Goal: Transaction & Acquisition: Purchase product/service

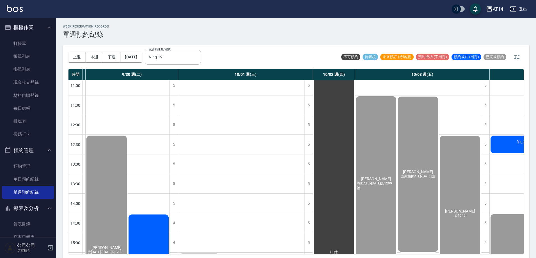
scroll to position [0, 182]
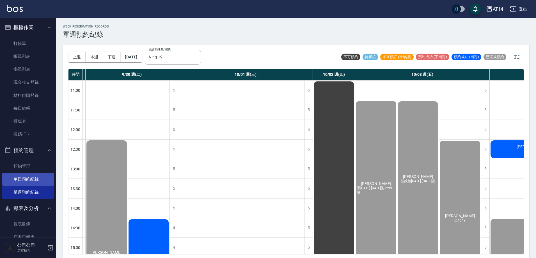
click at [40, 175] on link "單日預約紀錄" at bounding box center [28, 178] width 52 height 13
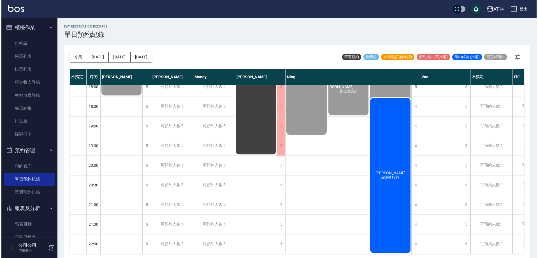
scroll to position [287, 0]
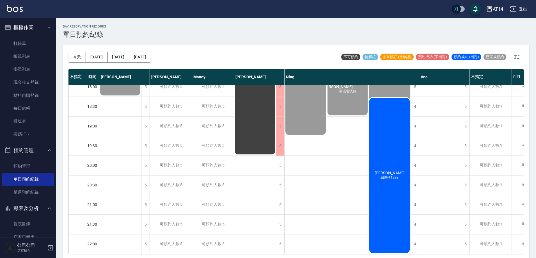
click at [387, 185] on div "[PERSON_NAME] 縮燙捲1899" at bounding box center [389, 175] width 42 height 156
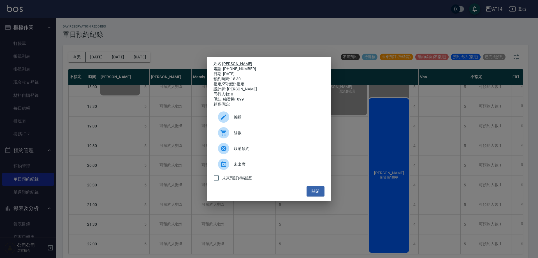
click at [275, 136] on span "結帳" at bounding box center [277, 133] width 86 height 6
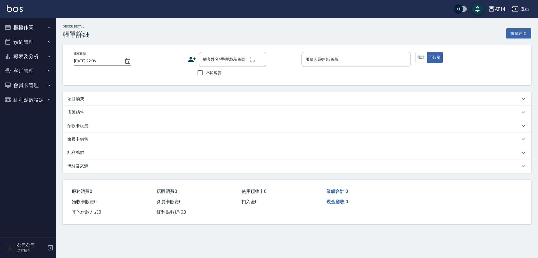
click at [128, 98] on div "項目消費" at bounding box center [293, 99] width 453 height 6
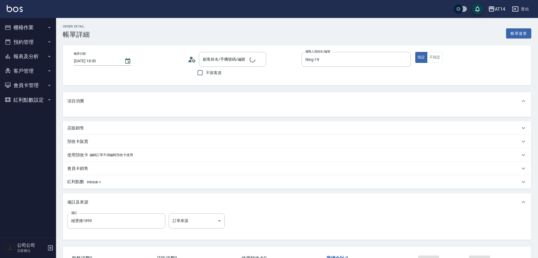
type input "2025/10/05 18:30"
type input "Ning-19"
type input "縮燙捲1899"
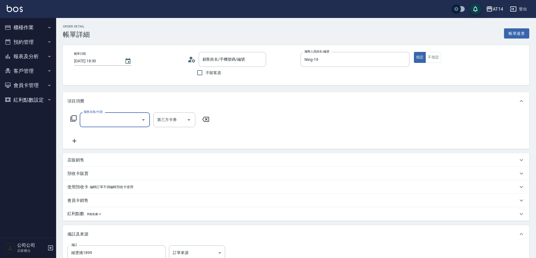
click at [113, 121] on input "服務名稱/代號" at bounding box center [110, 120] width 57 height 10
type input "翁梓琳 /0988983660/null"
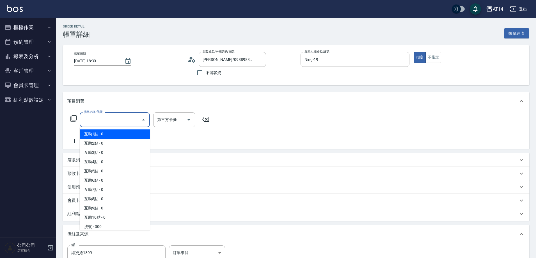
click at [109, 138] on span "互助1點 - 0" at bounding box center [115, 133] width 70 height 9
type input "互助1點(001)"
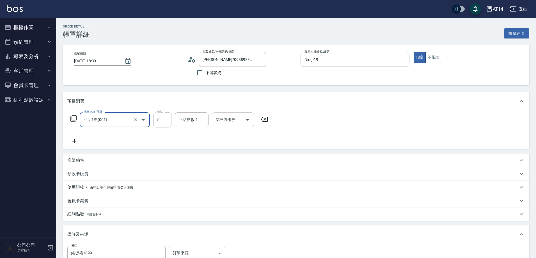
click at [192, 121] on div "互助點數-1 互助點數-1" at bounding box center [192, 119] width 34 height 15
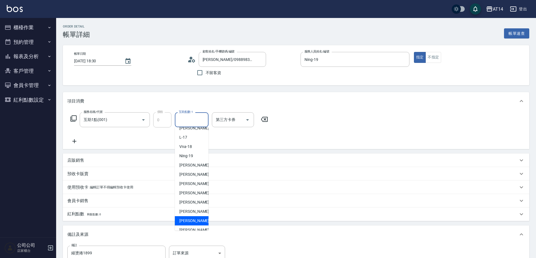
scroll to position [105, 0]
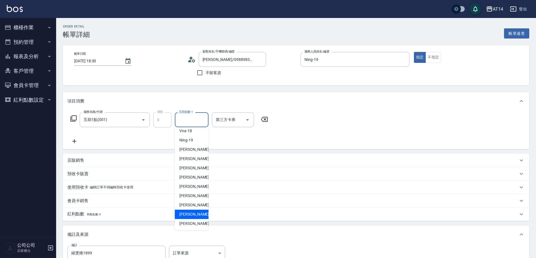
click at [194, 215] on span "趙苡晴 -67" at bounding box center [196, 214] width 35 height 6
type input "趙苡晴-67"
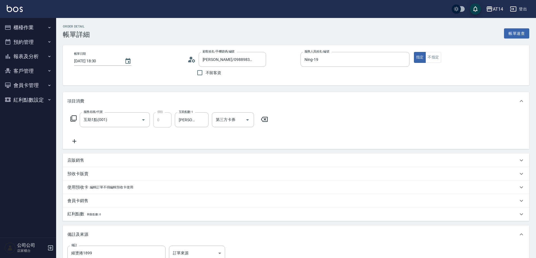
click at [75, 139] on icon at bounding box center [74, 141] width 4 height 4
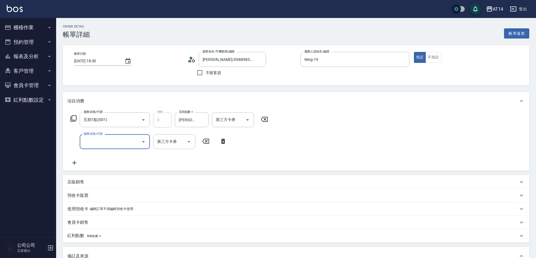
click at [107, 143] on input "服務名稱/代號" at bounding box center [110, 142] width 57 height 10
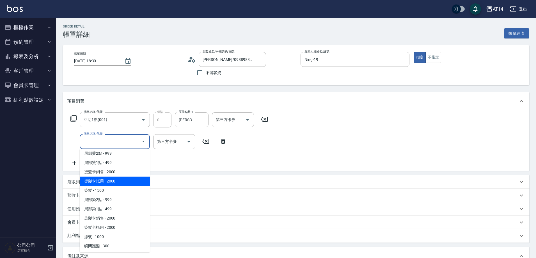
scroll to position [168, 0]
click at [114, 185] on span "染髮 - 1500" at bounding box center [115, 181] width 70 height 9
type input "3"
type input "染髮(041)"
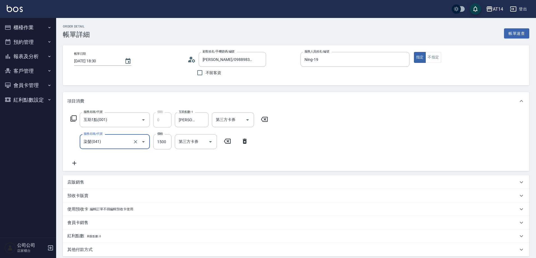
click at [76, 162] on icon at bounding box center [74, 163] width 14 height 7
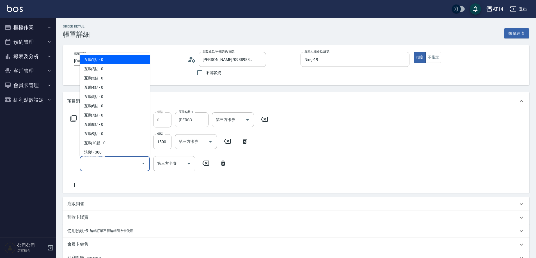
click at [101, 164] on input "服務名稱/代號" at bounding box center [110, 163] width 57 height 10
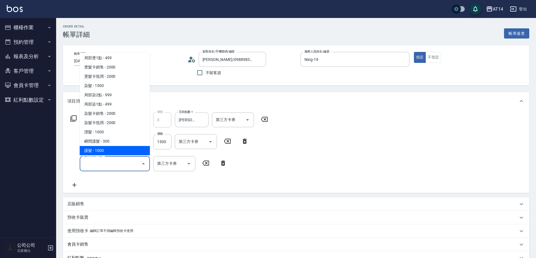
click at [115, 147] on span "護髮 - 1000" at bounding box center [115, 150] width 70 height 9
type input "5"
type input "護髮(051)"
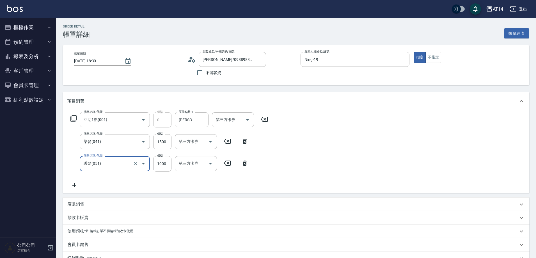
click at [78, 184] on icon at bounding box center [74, 185] width 14 height 7
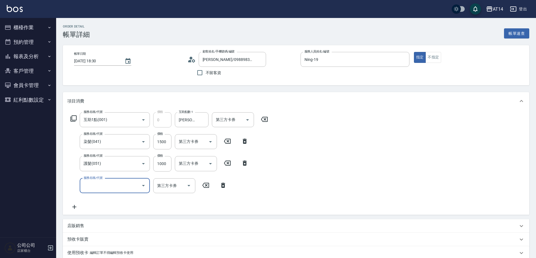
click at [96, 181] on input "服務名稱/代號" at bounding box center [110, 186] width 57 height 10
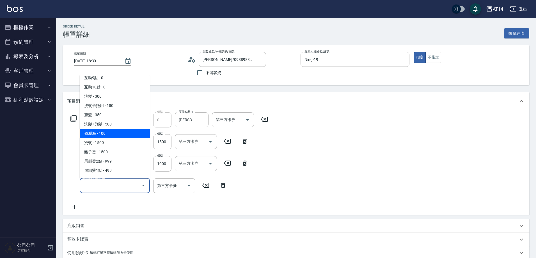
scroll to position [84, 0]
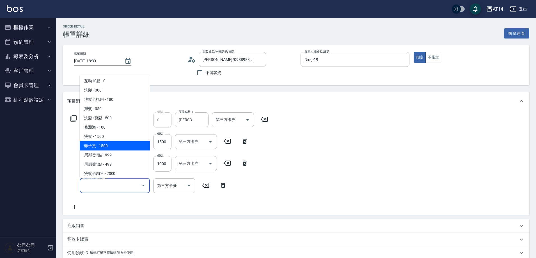
drag, startPoint x: 115, startPoint y: 145, endPoint x: 125, endPoint y: 151, distance: 11.4
click at [116, 145] on span "離子燙 - 1500" at bounding box center [115, 145] width 70 height 9
type input "8"
type input "離子燙(032)"
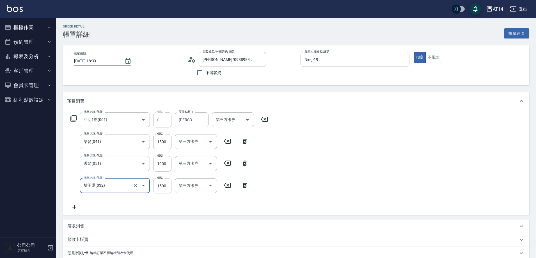
click at [162, 185] on input "1500" at bounding box center [162, 185] width 18 height 15
type input "1"
type input "5"
type input "1299"
type input "8"
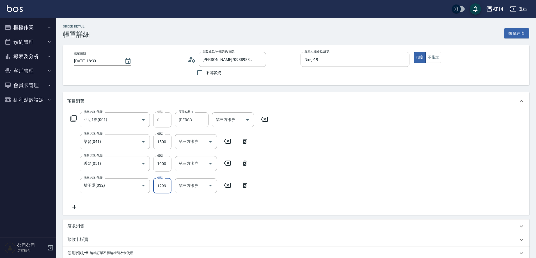
type input "1299"
click at [168, 165] on input "1000" at bounding box center [162, 163] width 18 height 15
type input "2"
type input "6"
type input "2000"
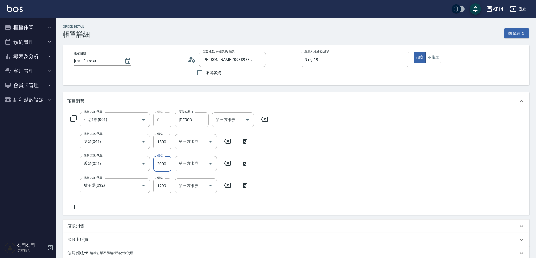
type input "10"
type input "2000"
click at [163, 145] on input "1500" at bounding box center [162, 141] width 18 height 15
type input "1"
type input "7"
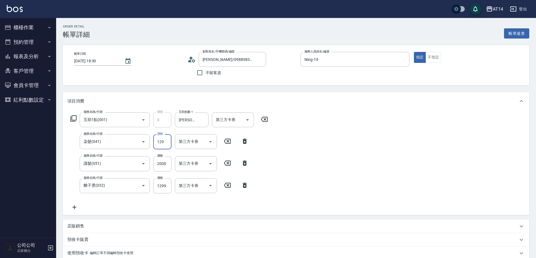
type input "1299"
type input "9"
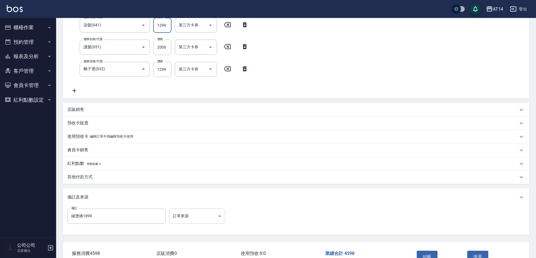
scroll to position [126, 0]
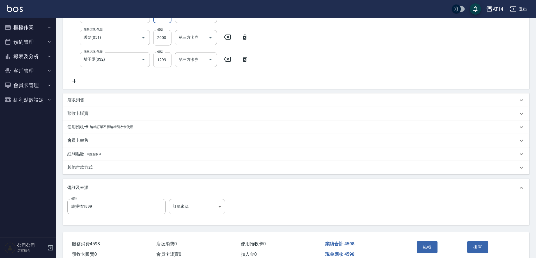
type input "1299"
click at [199, 202] on body "AT14 登出 櫃檯作業 打帳單 帳單列表 掛單列表 現金收支登錄 材料自購登錄 每日結帳 排班表 掃碼打卡 預約管理 預約管理 單日預約紀錄 單週預約紀錄 …" at bounding box center [268, 78] width 536 height 409
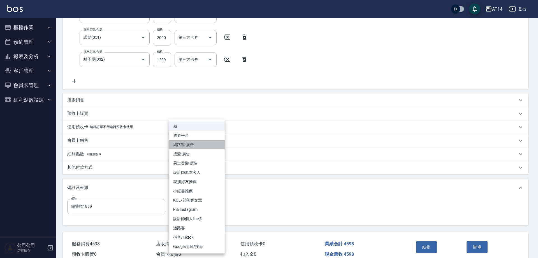
click at [194, 144] on li "網路客-廣告" at bounding box center [197, 144] width 56 height 9
type input "網路客-廣告"
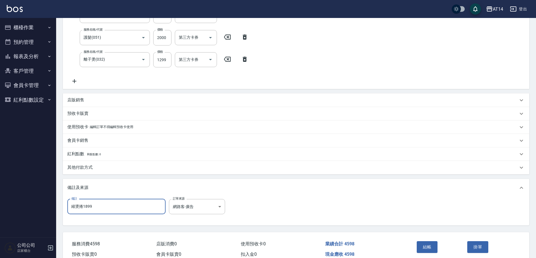
drag, startPoint x: 110, startPoint y: 205, endPoint x: 43, endPoint y: 200, distance: 66.9
click at [43, 200] on div "AT14 登出 櫃檯作業 打帳單 帳單列表 掛單列表 現金收支登錄 材料自購登錄 每日結帳 排班表 掃碼打卡 預約管理 預約管理 單日預約紀錄 單週預約紀錄 …" at bounding box center [268, 78] width 536 height 409
click at [113, 212] on input "五碼" at bounding box center [116, 206] width 98 height 15
type input "五碼"
click at [130, 168] on div "其他付款方式" at bounding box center [292, 167] width 450 height 6
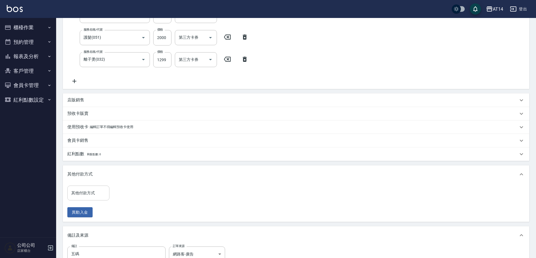
click at [100, 190] on input "其他付款方式" at bounding box center [88, 193] width 37 height 10
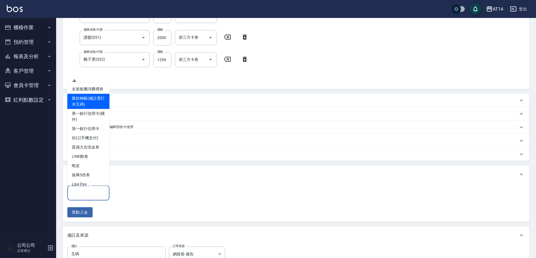
click at [84, 107] on span "匯款轉帳(備註需打末五碼)" at bounding box center [88, 101] width 42 height 15
type input "匯款轉帳(備註需打末五碼)"
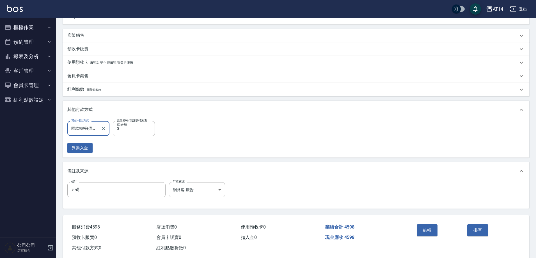
scroll to position [202, 0]
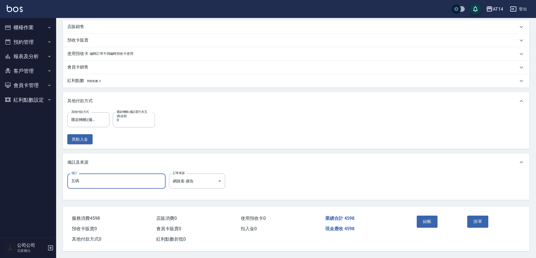
click at [121, 180] on input "五碼" at bounding box center [116, 180] width 98 height 15
type input "五碼98489"
click at [141, 118] on input "0" at bounding box center [134, 119] width 42 height 15
type input "459"
type input "8"
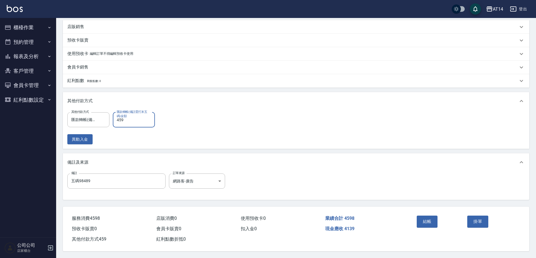
type input "4598"
type input "0"
type input "4598"
click at [197, 132] on div "其他付款方式 匯款轉帳(備註需打末五碼) 其他付款方式 匯款轉帳(備註需打末五碼)金額 4598 匯款轉帳(備註需打末五碼)金額 異動入金" at bounding box center [295, 128] width 457 height 32
click at [430, 217] on button "結帳" at bounding box center [426, 221] width 21 height 12
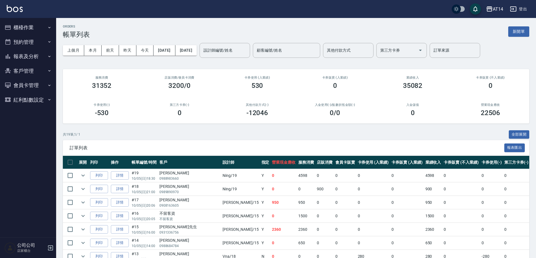
click at [21, 56] on button "報表及分析" at bounding box center [28, 56] width 52 height 15
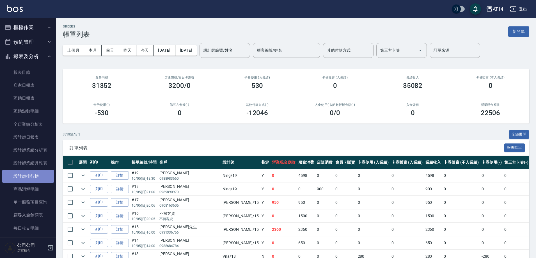
click at [38, 178] on link "設計師排行榜" at bounding box center [28, 176] width 52 height 13
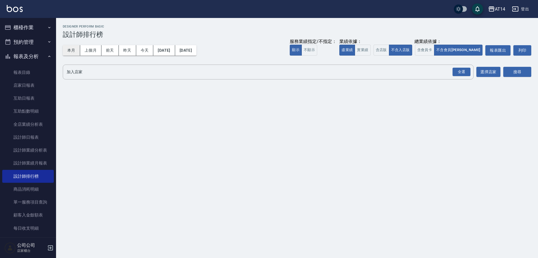
click at [71, 54] on button "本月" at bounding box center [71, 50] width 17 height 10
click at [460, 72] on div "全選" at bounding box center [462, 72] width 18 height 9
click at [517, 72] on button "搜尋" at bounding box center [518, 72] width 28 height 10
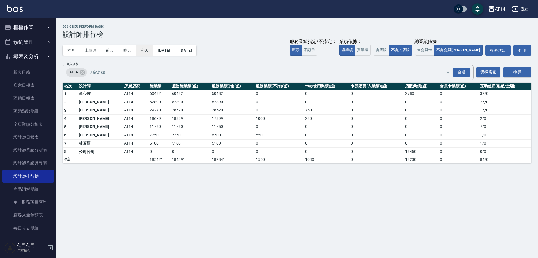
click at [150, 50] on button "今天" at bounding box center [144, 50] width 17 height 10
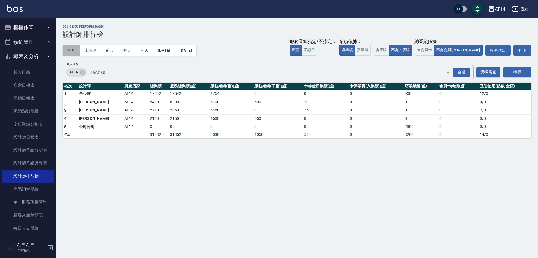
click at [72, 49] on button "本月" at bounding box center [71, 50] width 17 height 10
